Goal: Information Seeking & Learning: Find specific fact

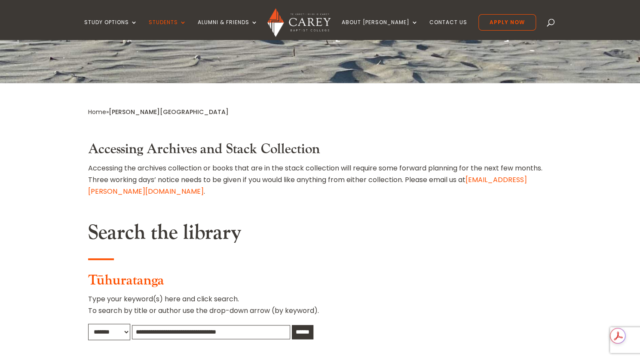
scroll to position [273, 0]
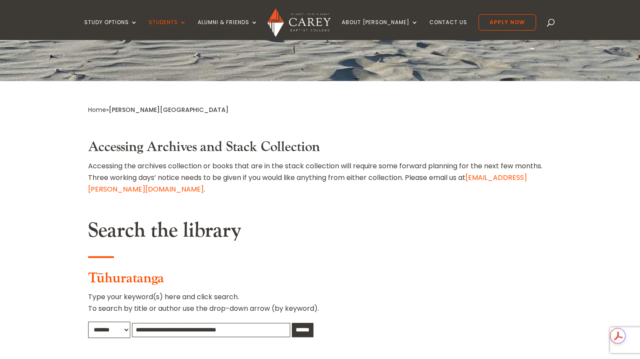
click at [204, 322] on input "text" at bounding box center [211, 329] width 158 height 14
type input "**********"
click at [292, 322] on input "******" at bounding box center [302, 329] width 21 height 14
